Goal: Task Accomplishment & Management: Manage account settings

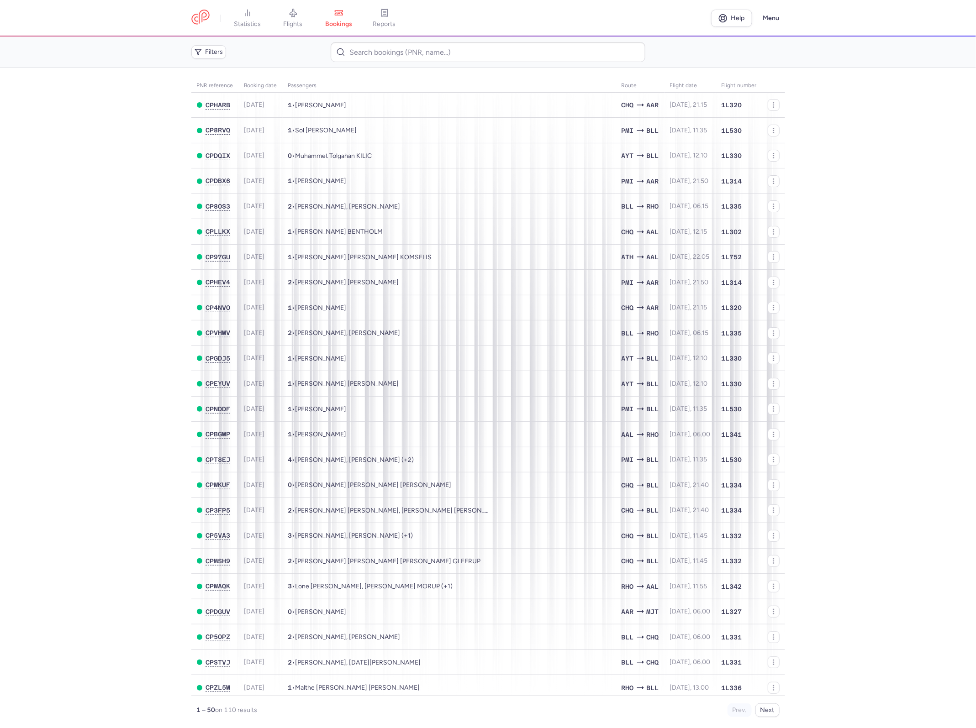
click at [296, 13] on icon at bounding box center [292, 13] width 7 height 8
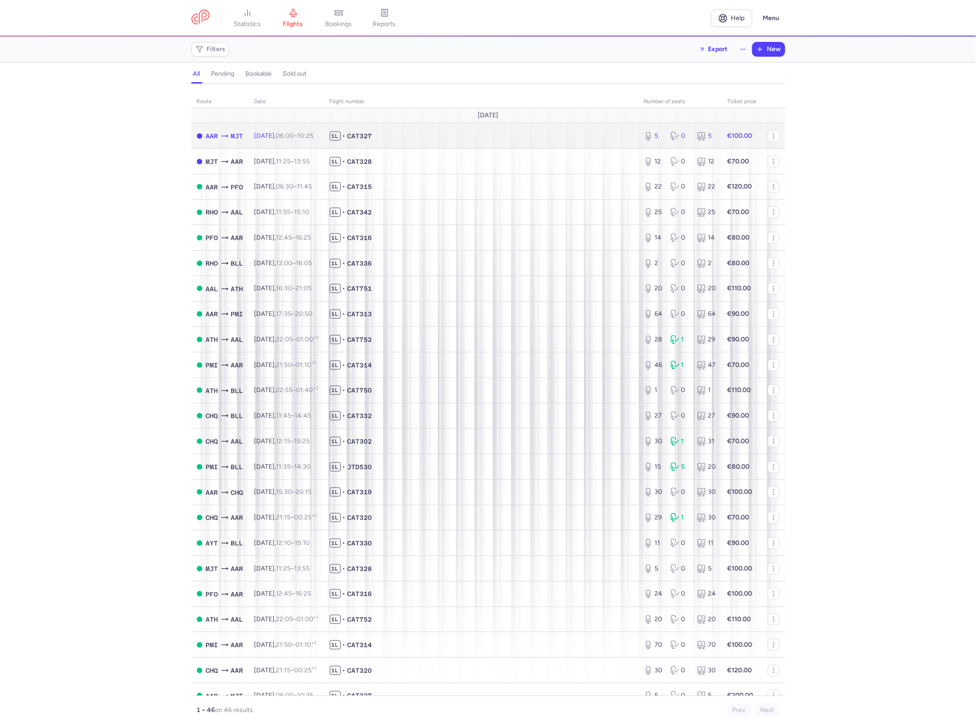
click at [467, 131] on span "1L • CAT327" at bounding box center [481, 135] width 303 height 9
select select "hours"
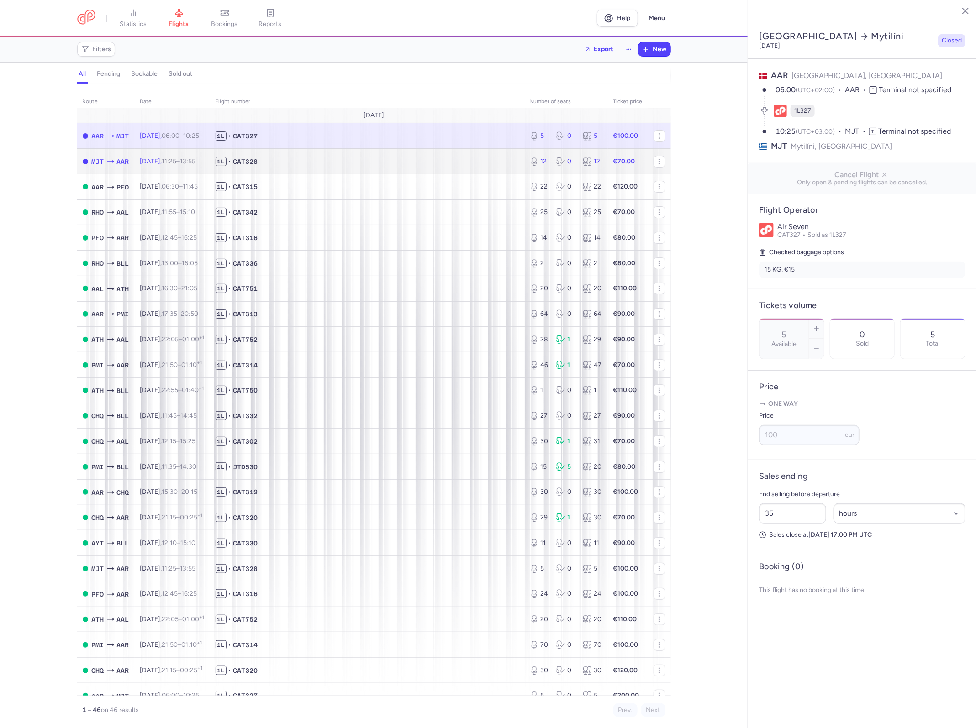
click at [343, 170] on td "1L • CAT328" at bounding box center [367, 162] width 314 height 26
type input "12"
type input "28"
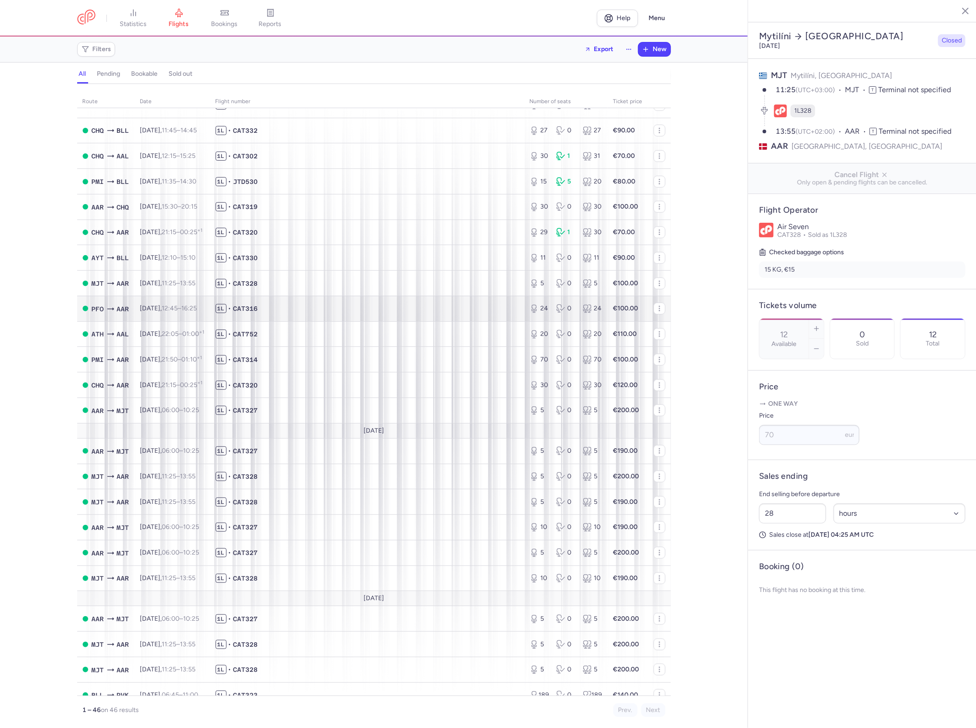
scroll to position [228, 0]
